Goal: Navigation & Orientation: Find specific page/section

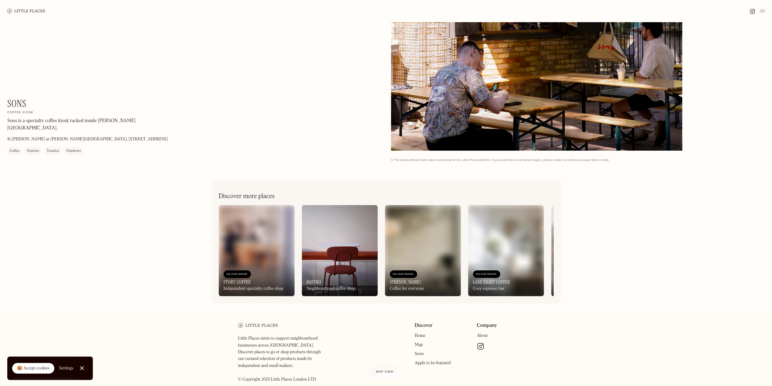
scroll to position [271, 0]
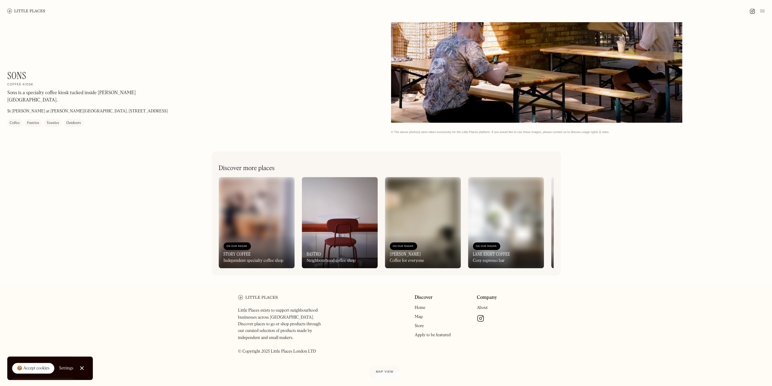
click at [419, 318] on link "Map" at bounding box center [419, 316] width 8 height 4
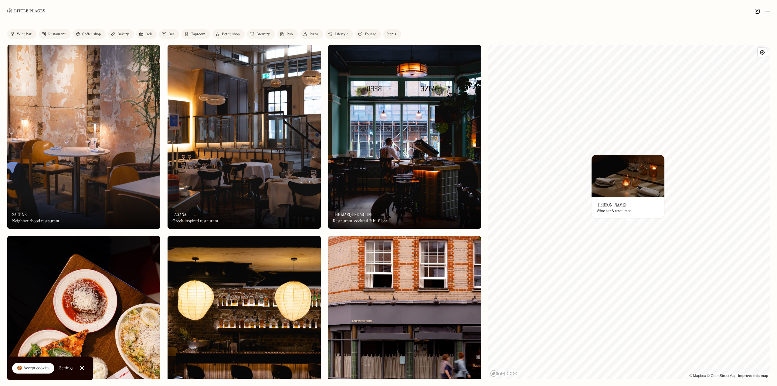
click at [622, 191] on img at bounding box center [627, 175] width 73 height 42
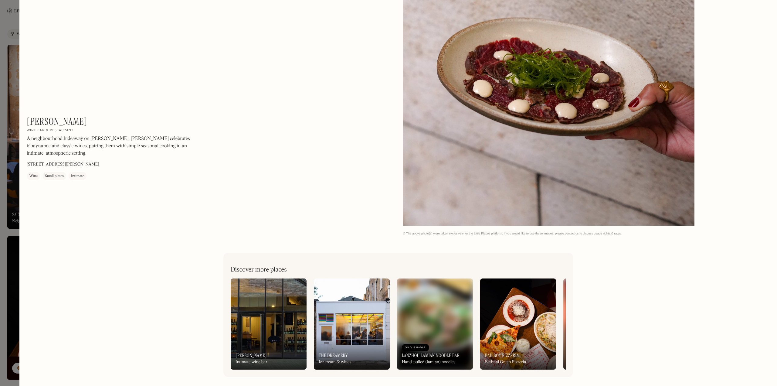
scroll to position [1253, 0]
